Goal: Task Accomplishment & Management: Manage account settings

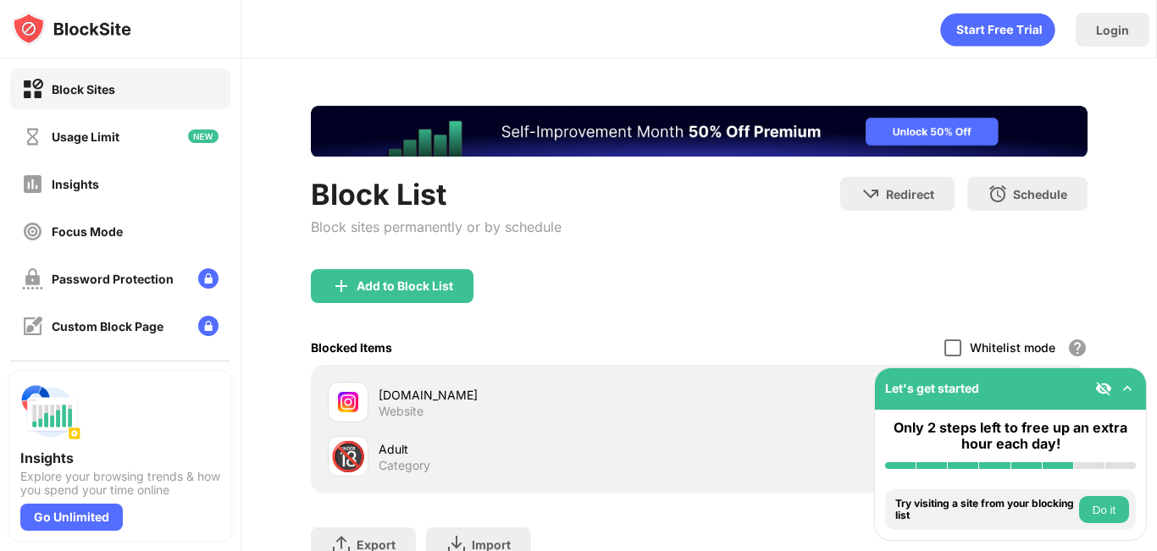
click at [944, 346] on div at bounding box center [952, 348] width 17 height 17
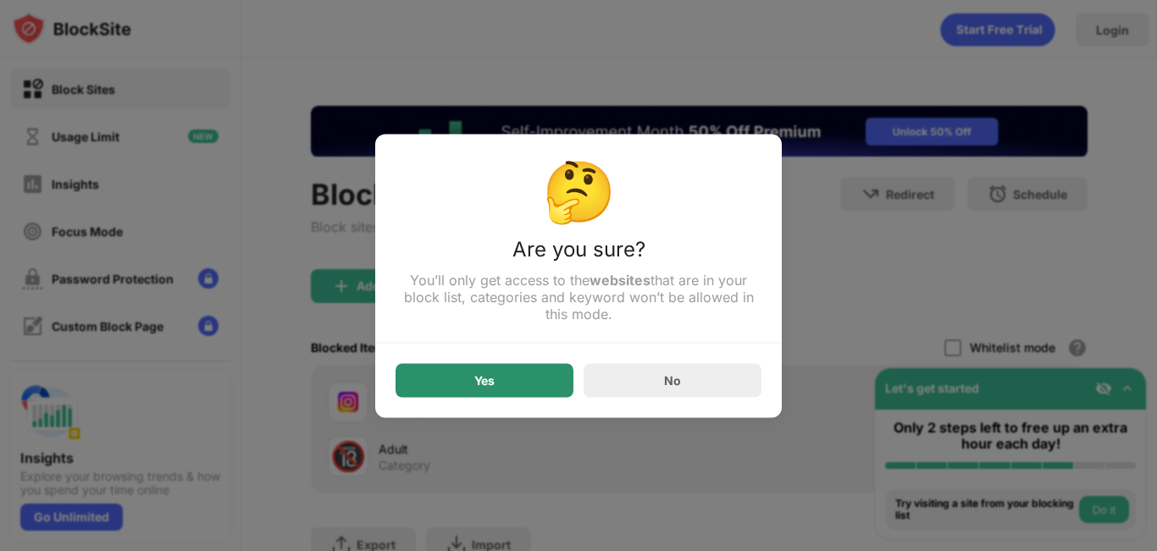
click at [531, 390] on div "Yes" at bounding box center [485, 380] width 178 height 34
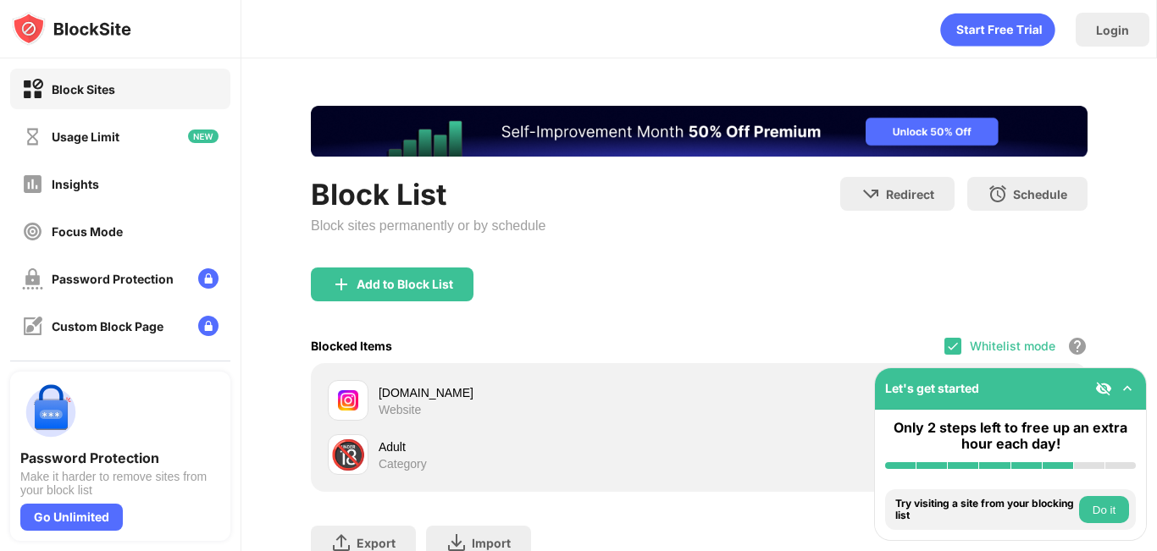
scroll to position [132, 0]
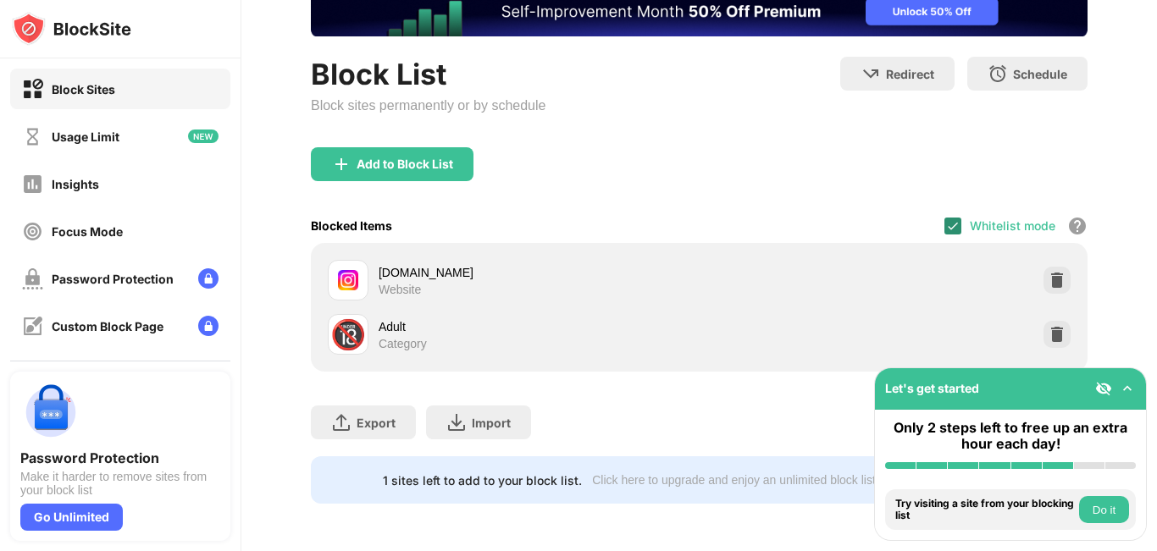
click at [946, 220] on img at bounding box center [953, 226] width 14 height 14
